Goal: Task Accomplishment & Management: Complete application form

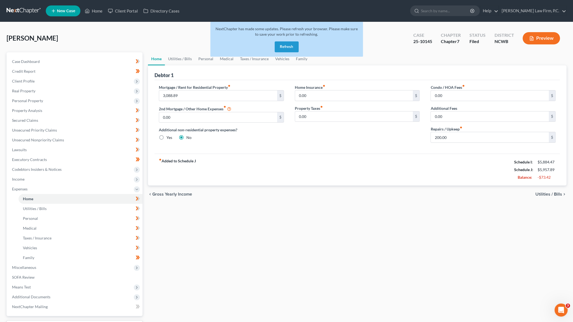
drag, startPoint x: 292, startPoint y: 45, endPoint x: 283, endPoint y: 43, distance: 8.9
click at [292, 45] on button "Refresh" at bounding box center [286, 46] width 24 height 11
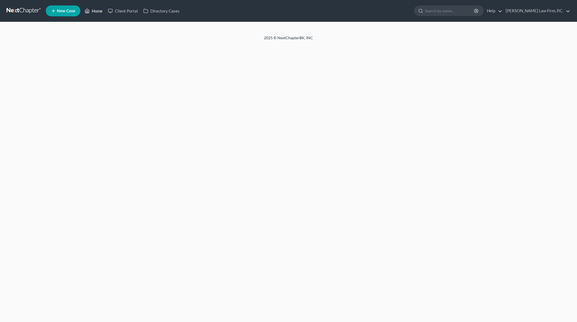
click at [95, 11] on link "Home" at bounding box center [93, 11] width 23 height 10
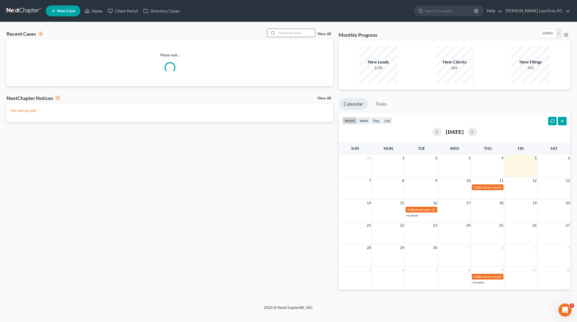
click at [294, 34] on input "search" at bounding box center [296, 33] width 38 height 8
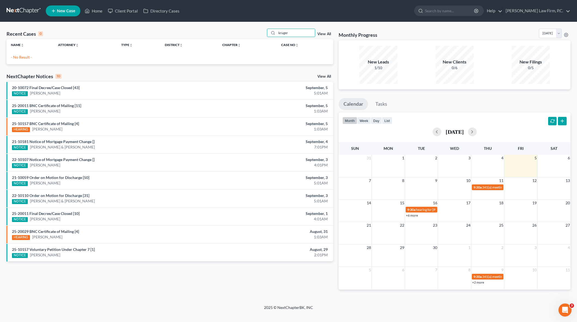
type input "kruger"
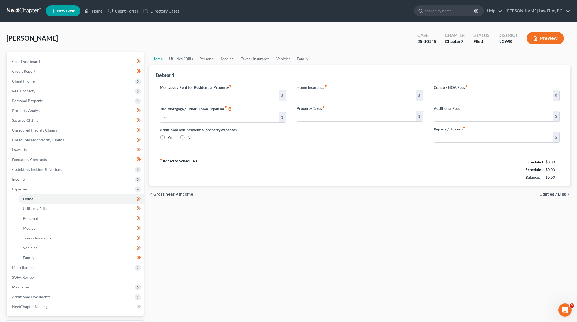
type input "3,088.89"
type input "0.00"
radio input "true"
type input "0.00"
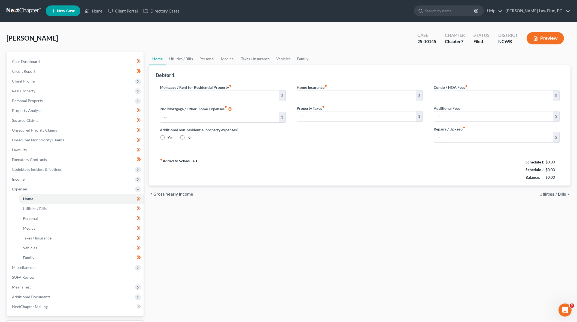
type input "0.00"
type input "200.00"
